Goal: Find specific page/section: Find specific page/section

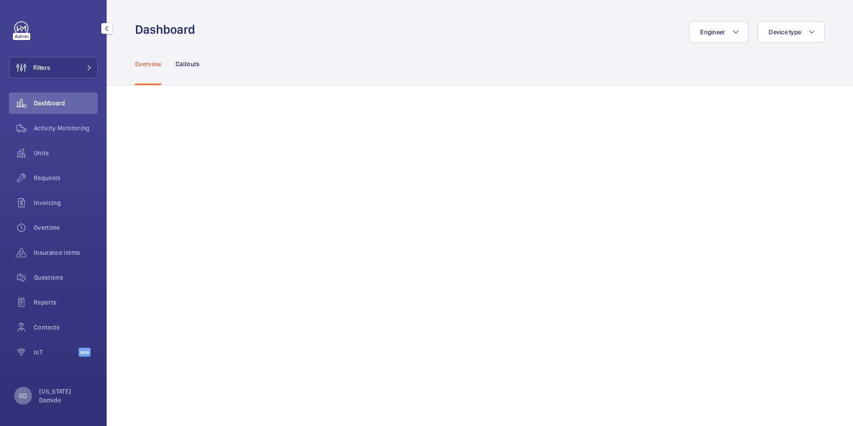
click at [21, 392] on p "GD" at bounding box center [23, 395] width 8 height 9
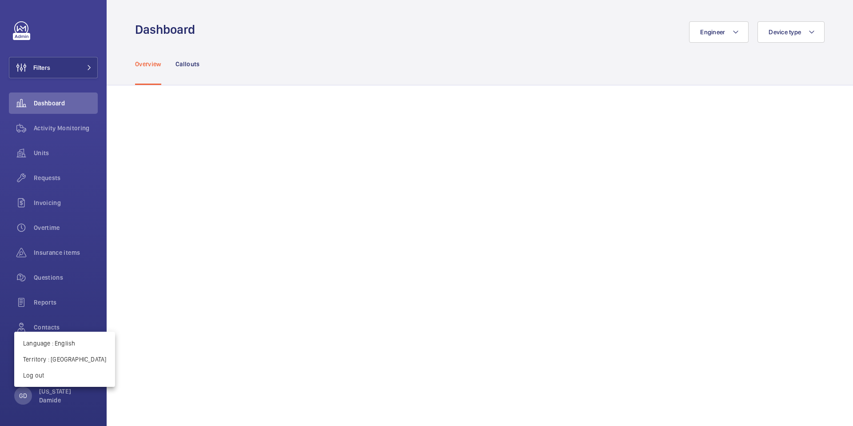
click at [96, 254] on div at bounding box center [426, 213] width 853 height 426
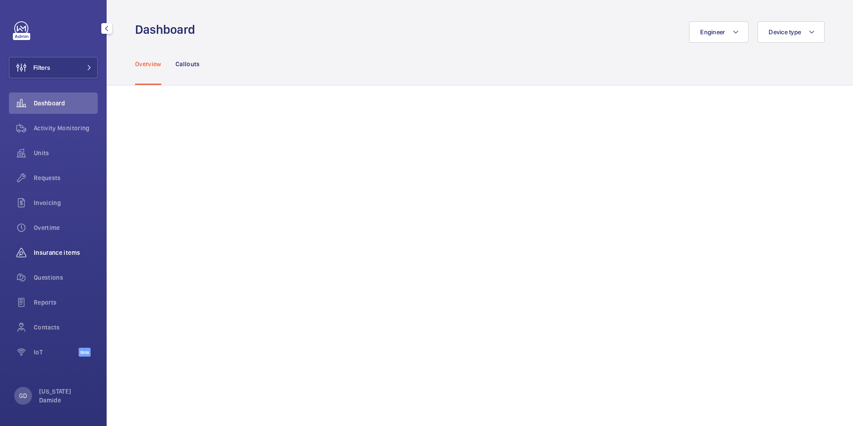
click at [55, 254] on span "Insurance items" at bounding box center [66, 252] width 64 height 9
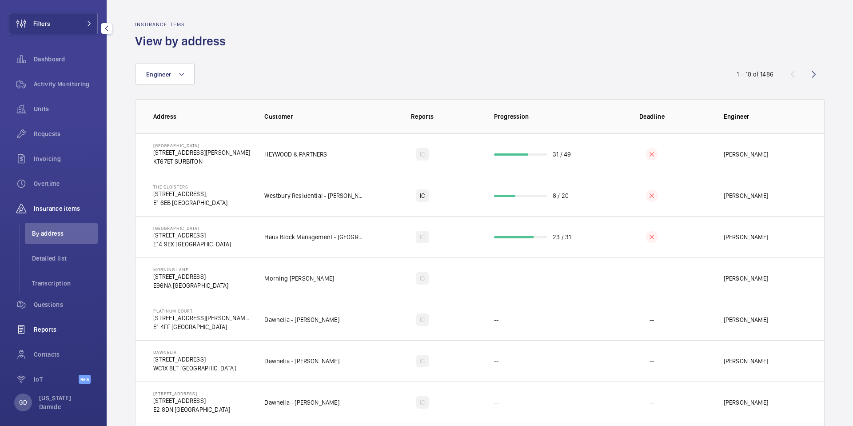
scroll to position [51, 0]
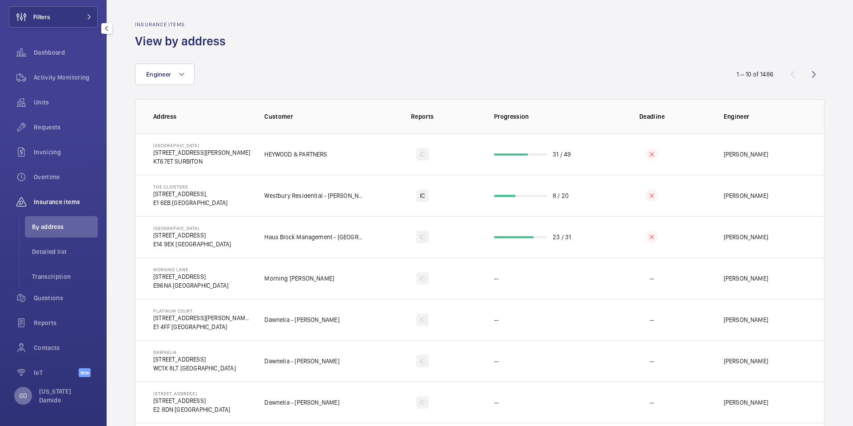
click at [25, 392] on p "GD" at bounding box center [23, 395] width 8 height 9
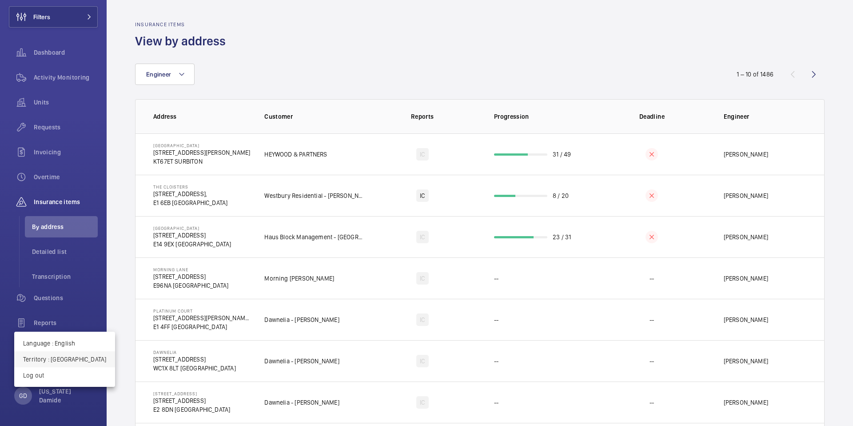
click at [70, 357] on p "Territory : United Kingdom" at bounding box center [64, 359] width 83 height 9
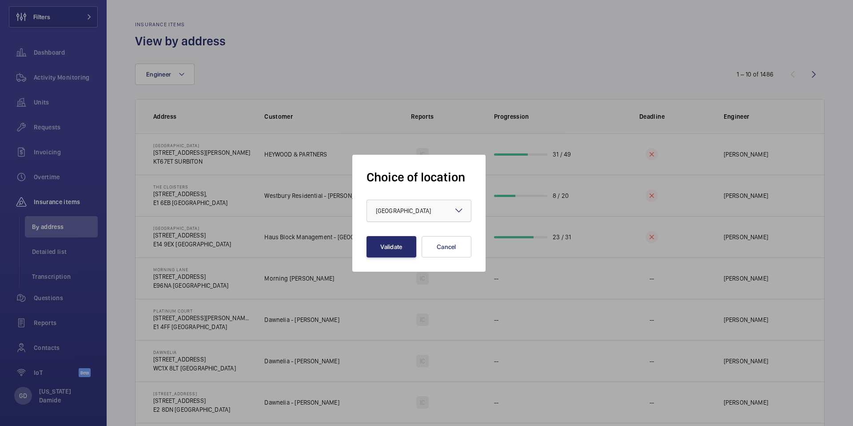
click at [393, 213] on span "United Kingdom" at bounding box center [403, 210] width 55 height 7
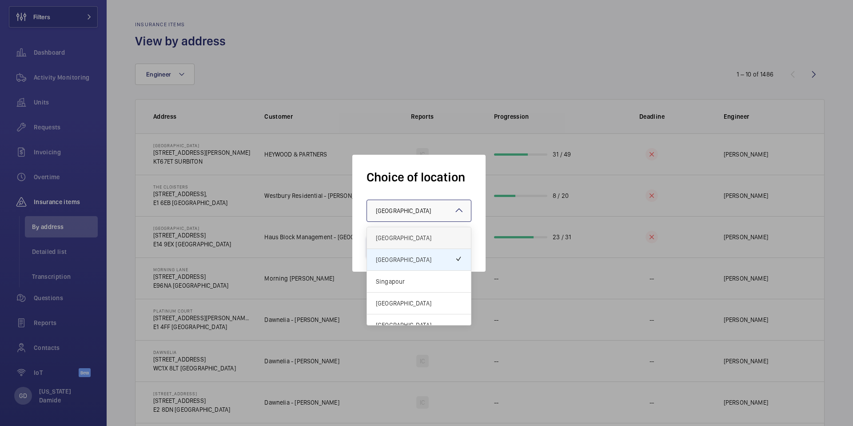
click at [398, 237] on span "[GEOGRAPHIC_DATA]" at bounding box center [419, 237] width 86 height 9
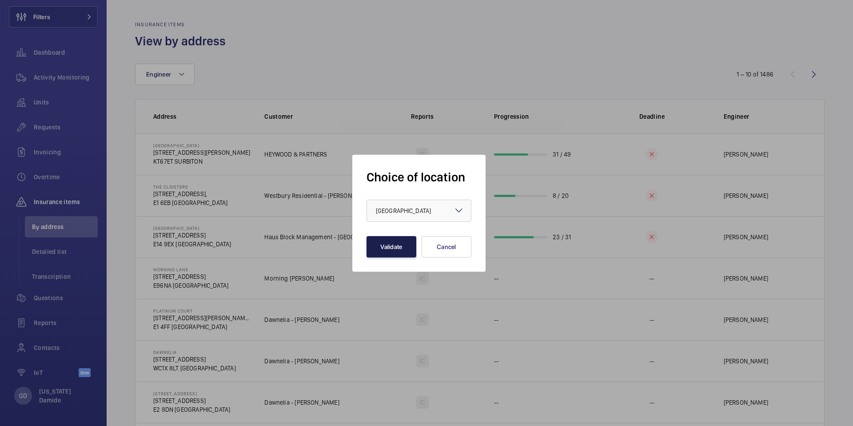
click at [393, 252] on button "Validate" at bounding box center [392, 246] width 50 height 21
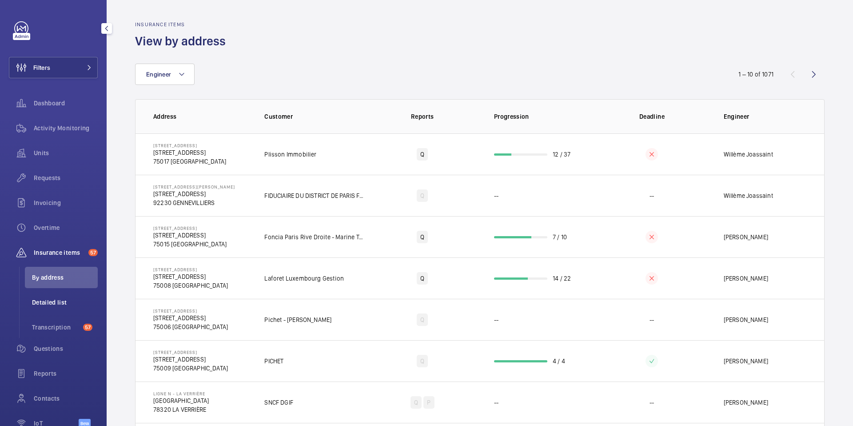
click at [69, 302] on span "Detailed list" at bounding box center [65, 302] width 66 height 9
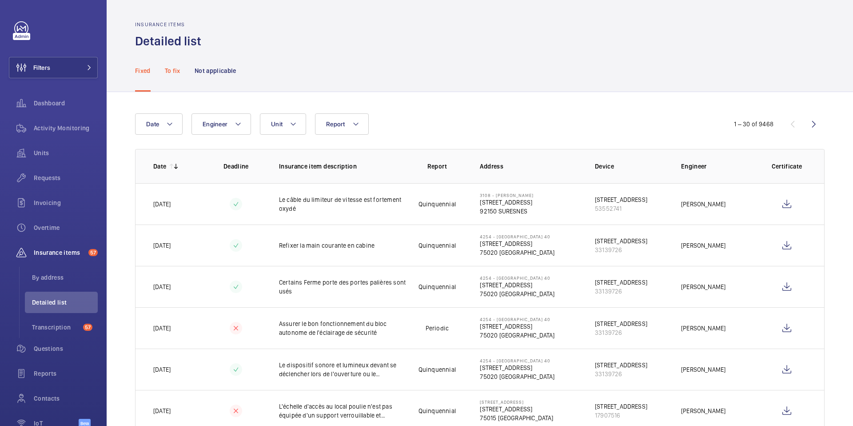
click at [173, 70] on p "To fix" at bounding box center [173, 70] width 16 height 9
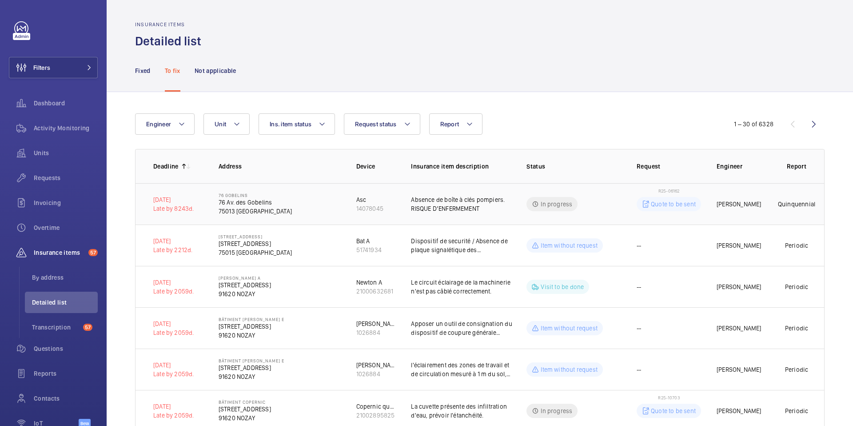
click at [290, 211] on td "[STREET_ADDRESS] des Gobelins 75013 [GEOGRAPHIC_DATA]" at bounding box center [273, 203] width 138 height 41
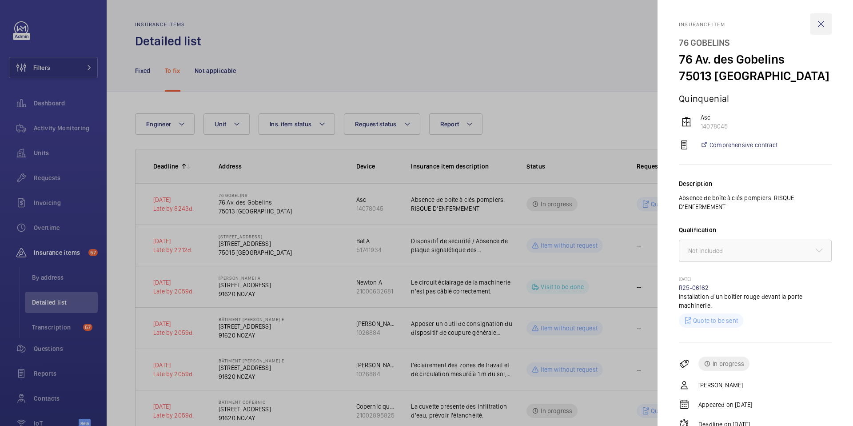
click at [826, 22] on wm-front-icon-button at bounding box center [820, 23] width 21 height 21
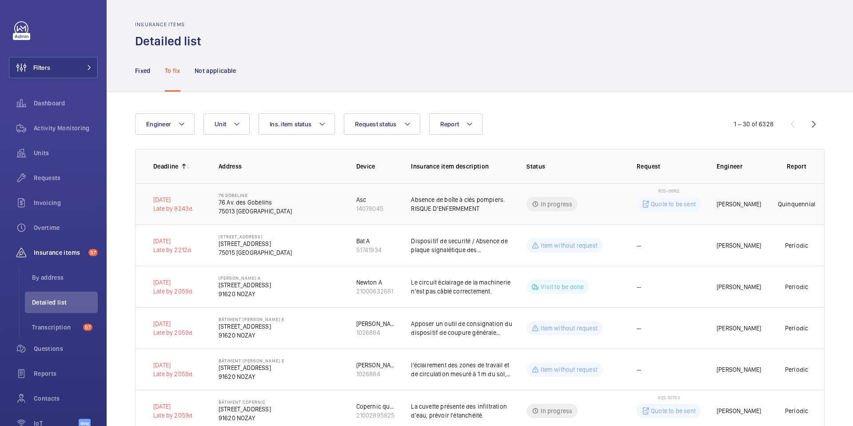
click at [252, 215] on p "75013 [GEOGRAPHIC_DATA]" at bounding box center [255, 211] width 73 height 9
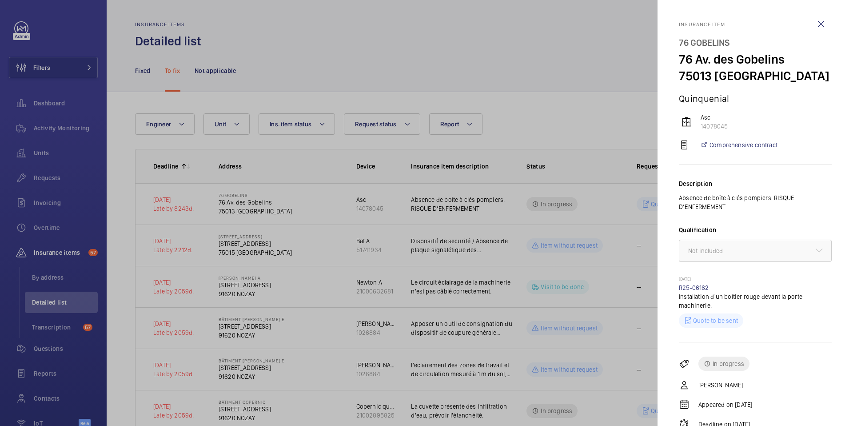
click at [490, 53] on div at bounding box center [426, 213] width 853 height 426
